Goal: Task Accomplishment & Management: Use online tool/utility

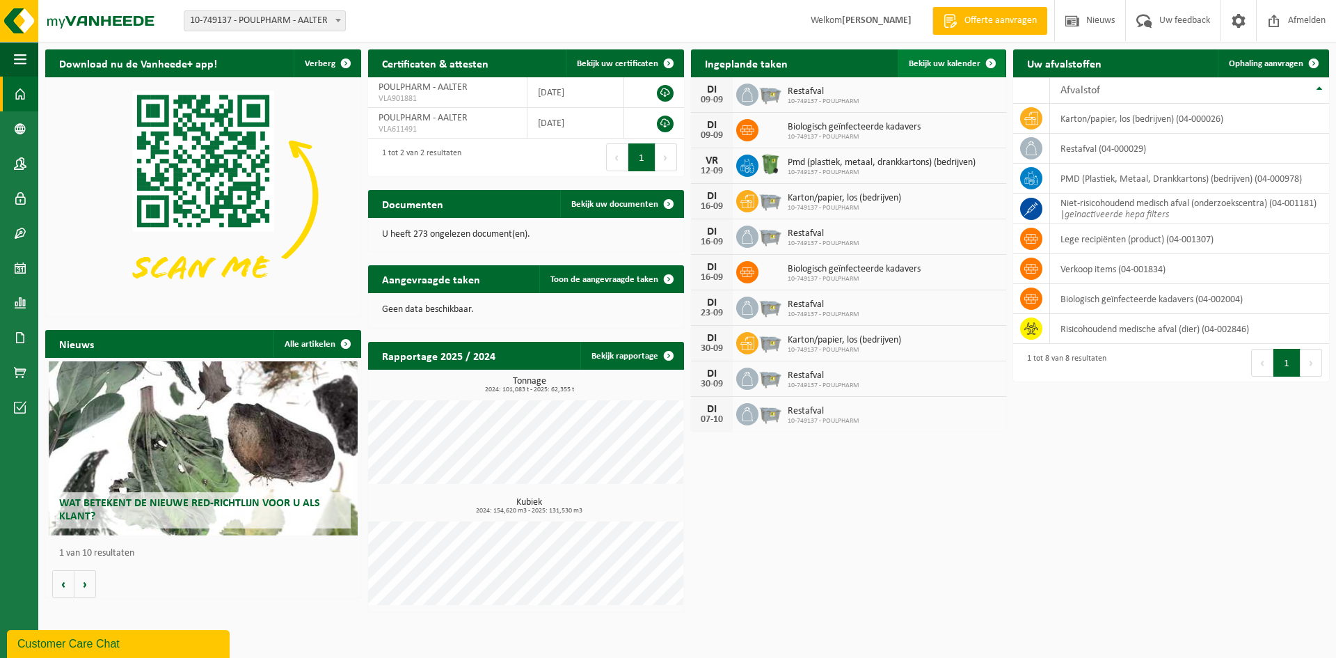
click at [966, 54] on link "Bekijk uw kalender" at bounding box center [951, 63] width 107 height 28
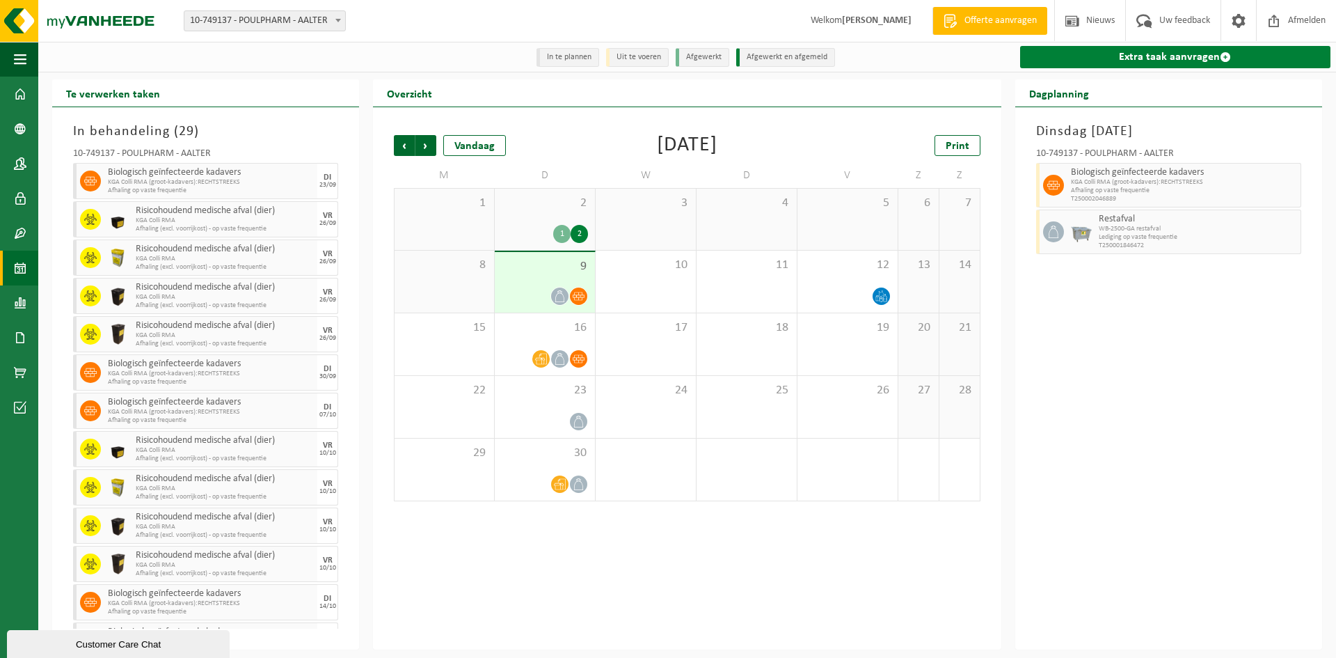
click at [1142, 58] on link "Extra taak aanvragen" at bounding box center [1175, 57] width 310 height 22
